Goal: Task Accomplishment & Management: Complete application form

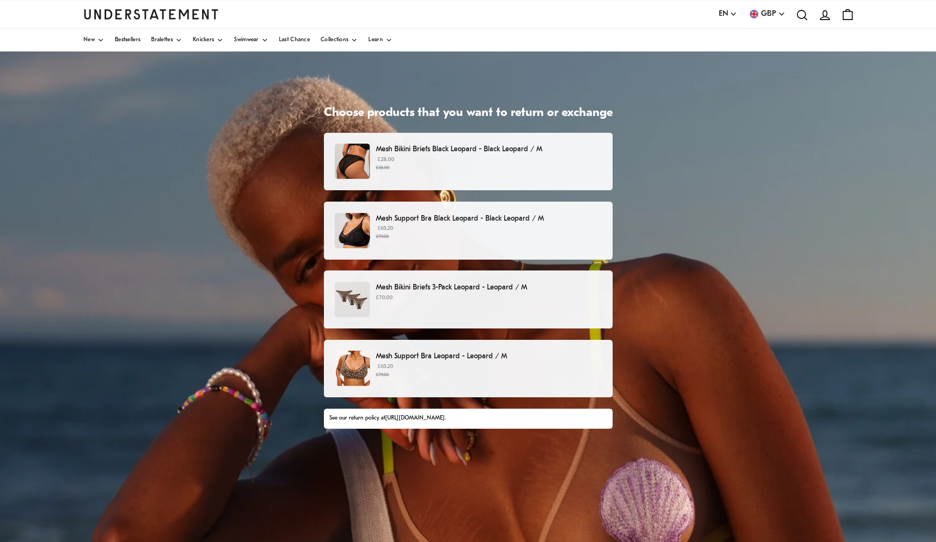
click at [601, 220] on p "Mesh Support Bra Black Leopard - Black Leopard / M" at bounding box center [488, 218] width 225 height 11
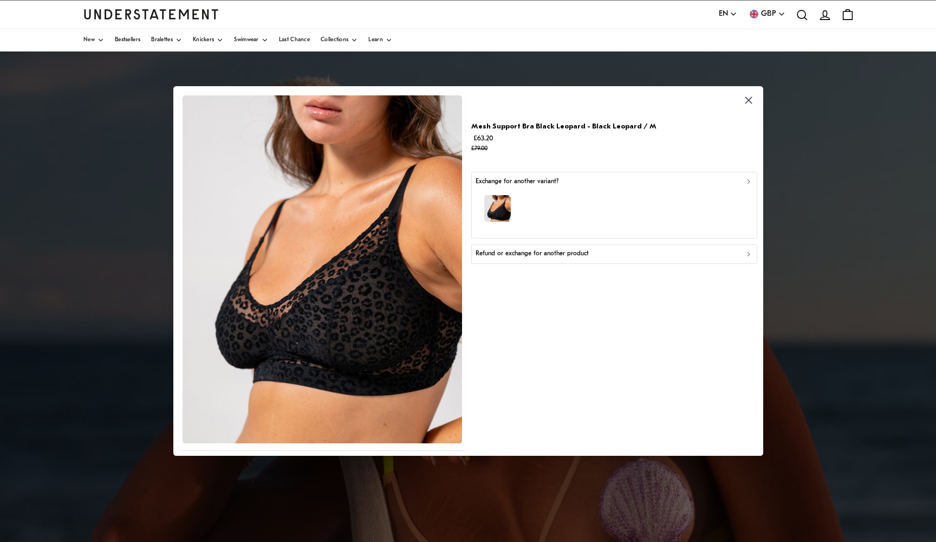
click at [601, 255] on div "Refund or exchange for another product" at bounding box center [614, 254] width 277 height 10
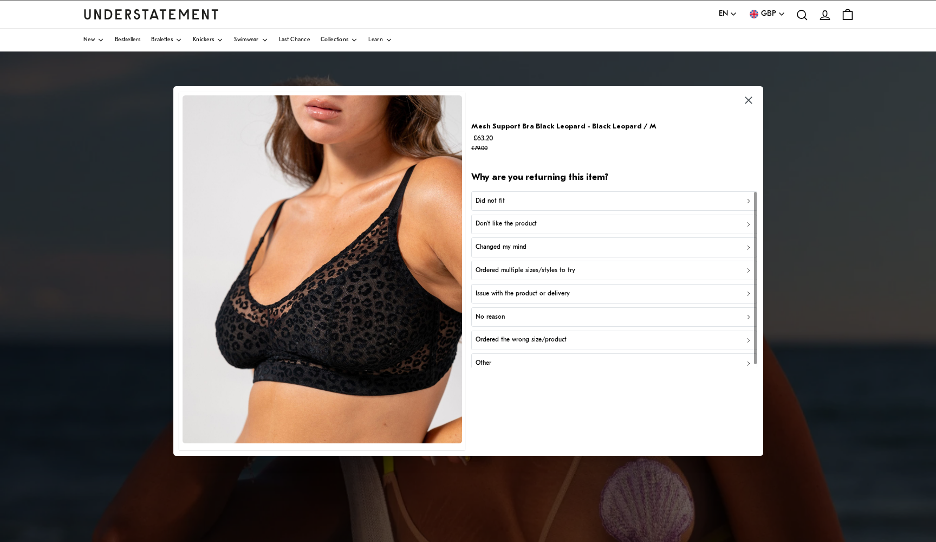
click at [643, 203] on div "Did not fit" at bounding box center [614, 201] width 277 height 10
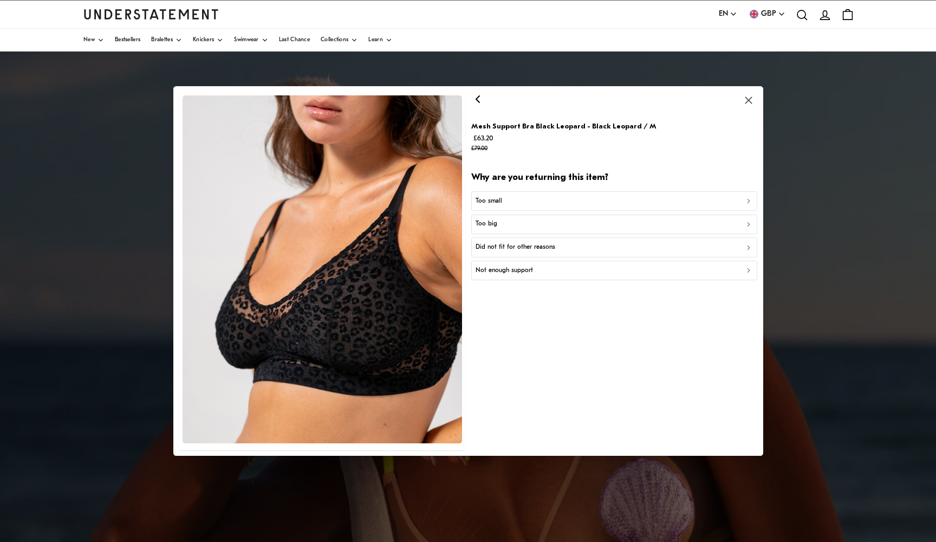
click at [602, 246] on div "Did not fit for other reasons" at bounding box center [614, 247] width 277 height 10
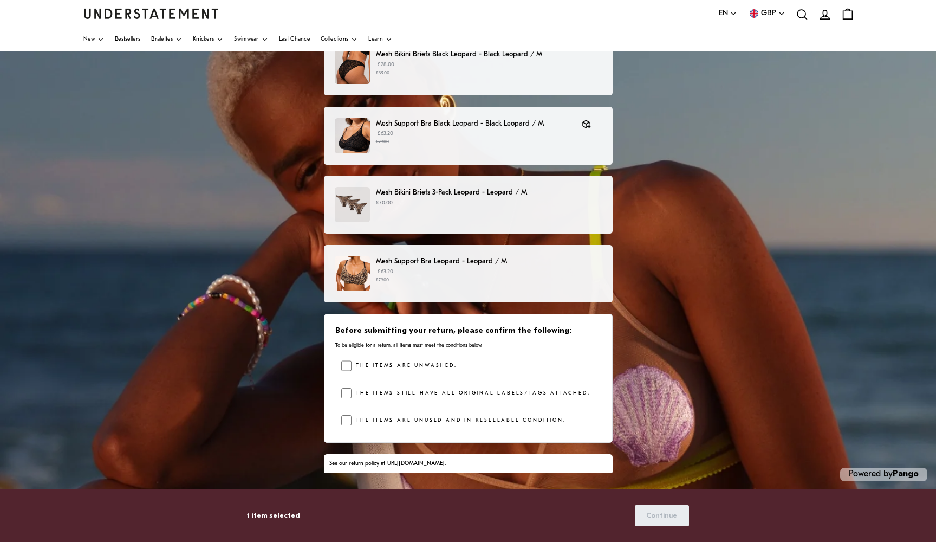
scroll to position [94, 0]
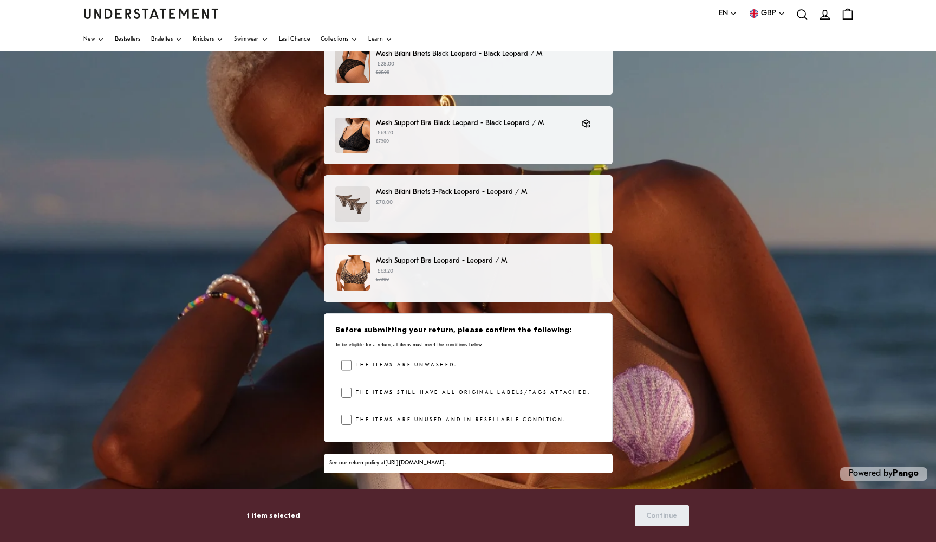
click at [402, 416] on label "The items are unused and in resellable condition." at bounding box center [459, 419] width 214 height 11
click at [387, 394] on label "The items still have all original labels/tags attached." at bounding box center [471, 392] width 238 height 11
click at [386, 366] on label "The items are unwashed." at bounding box center [404, 365] width 105 height 11
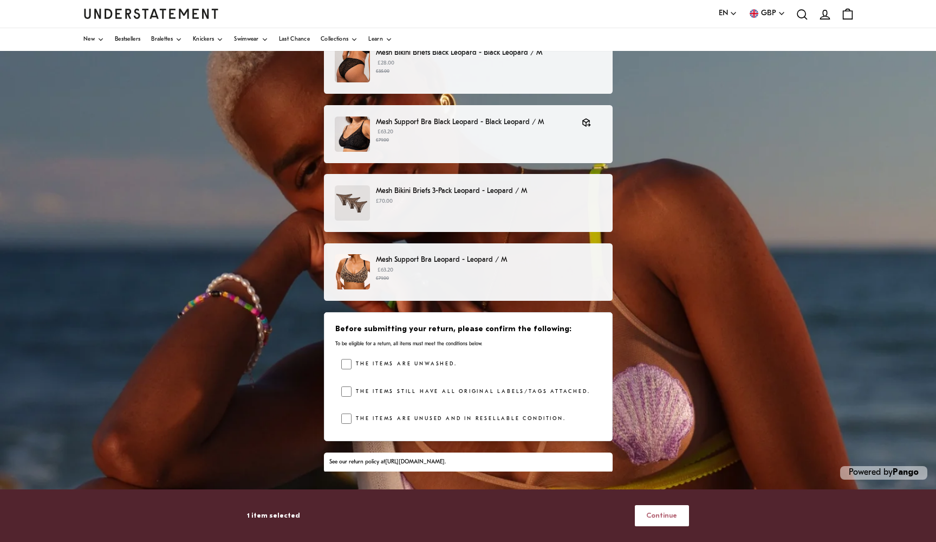
scroll to position [94, 0]
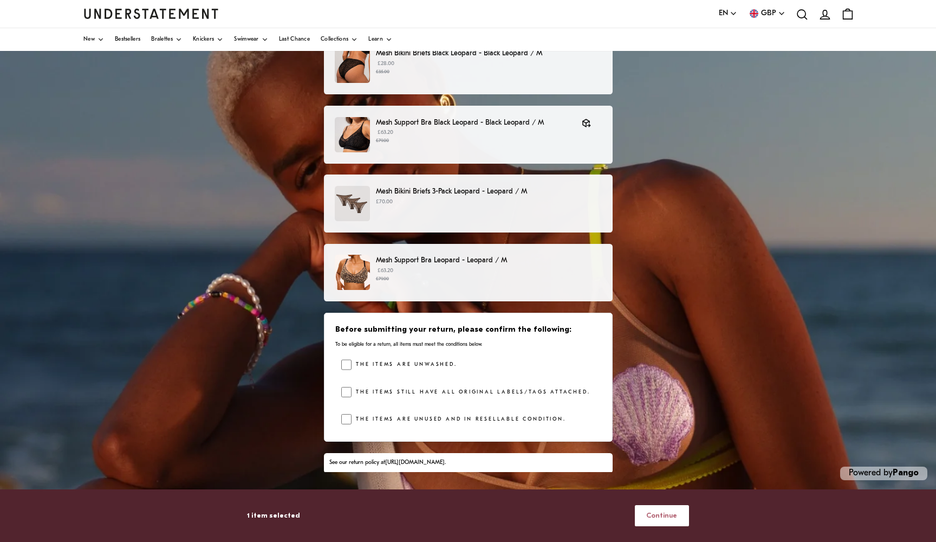
click at [651, 511] on span "Continue" at bounding box center [661, 515] width 31 height 20
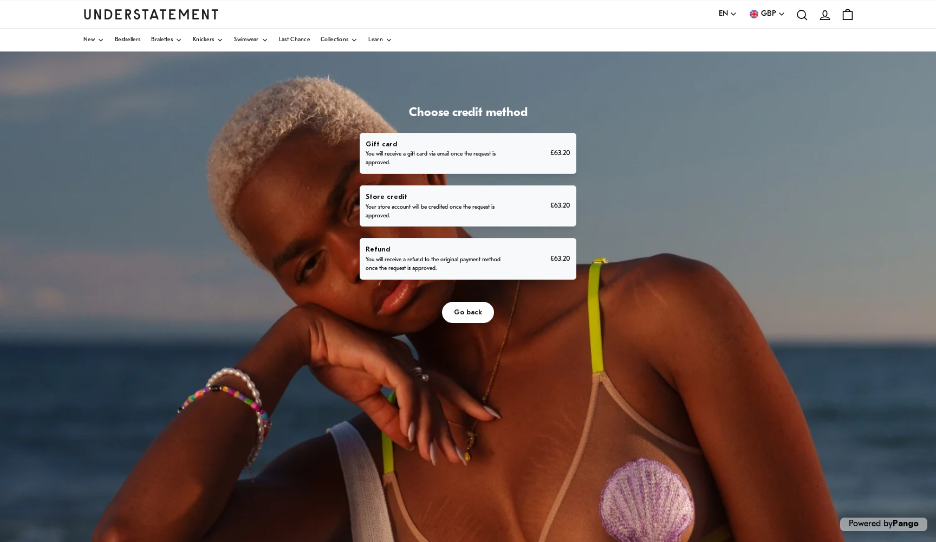
click at [505, 273] on p "You will receive a refund to the original payment method once the request is ap…" at bounding box center [435, 264] width 139 height 17
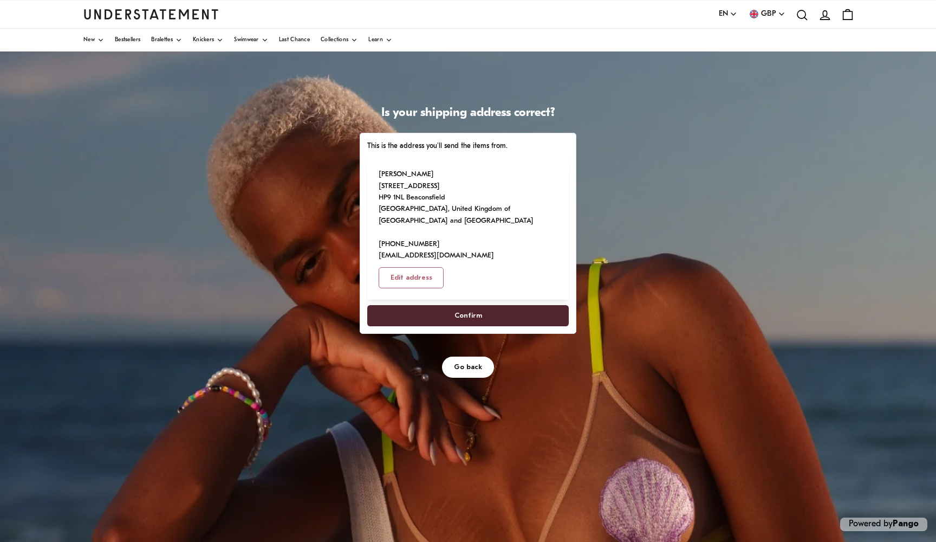
click at [557, 326] on span "Confirm" at bounding box center [468, 315] width 178 height 20
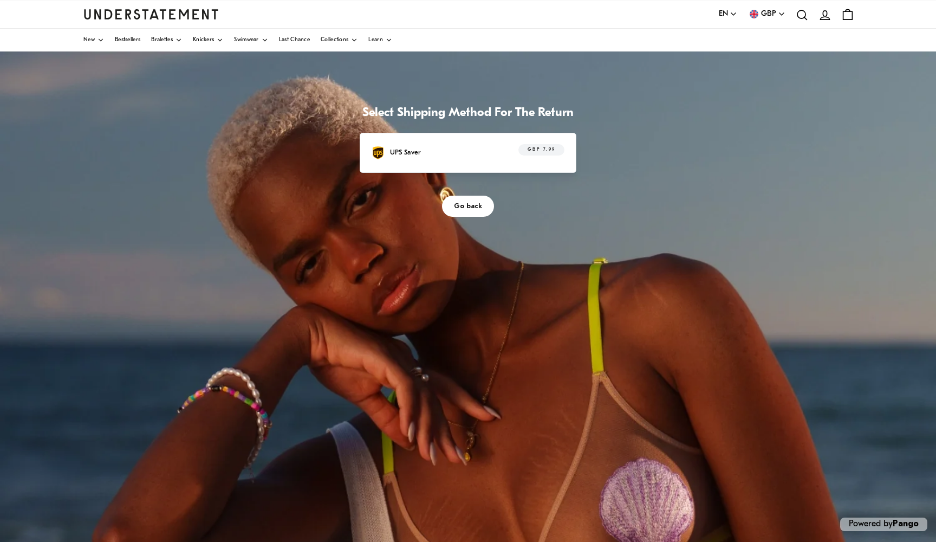
click at [564, 161] on div "GBP 7.99" at bounding box center [535, 152] width 58 height 17
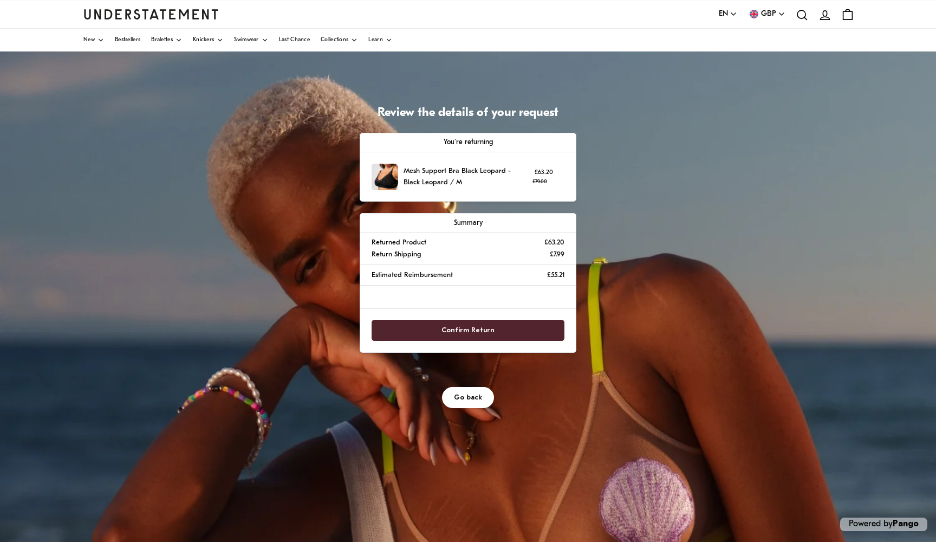
click at [553, 340] on span "Confirm Return" at bounding box center [468, 330] width 170 height 20
